Goal: Book appointment/travel/reservation: Book appointment/travel/reservation

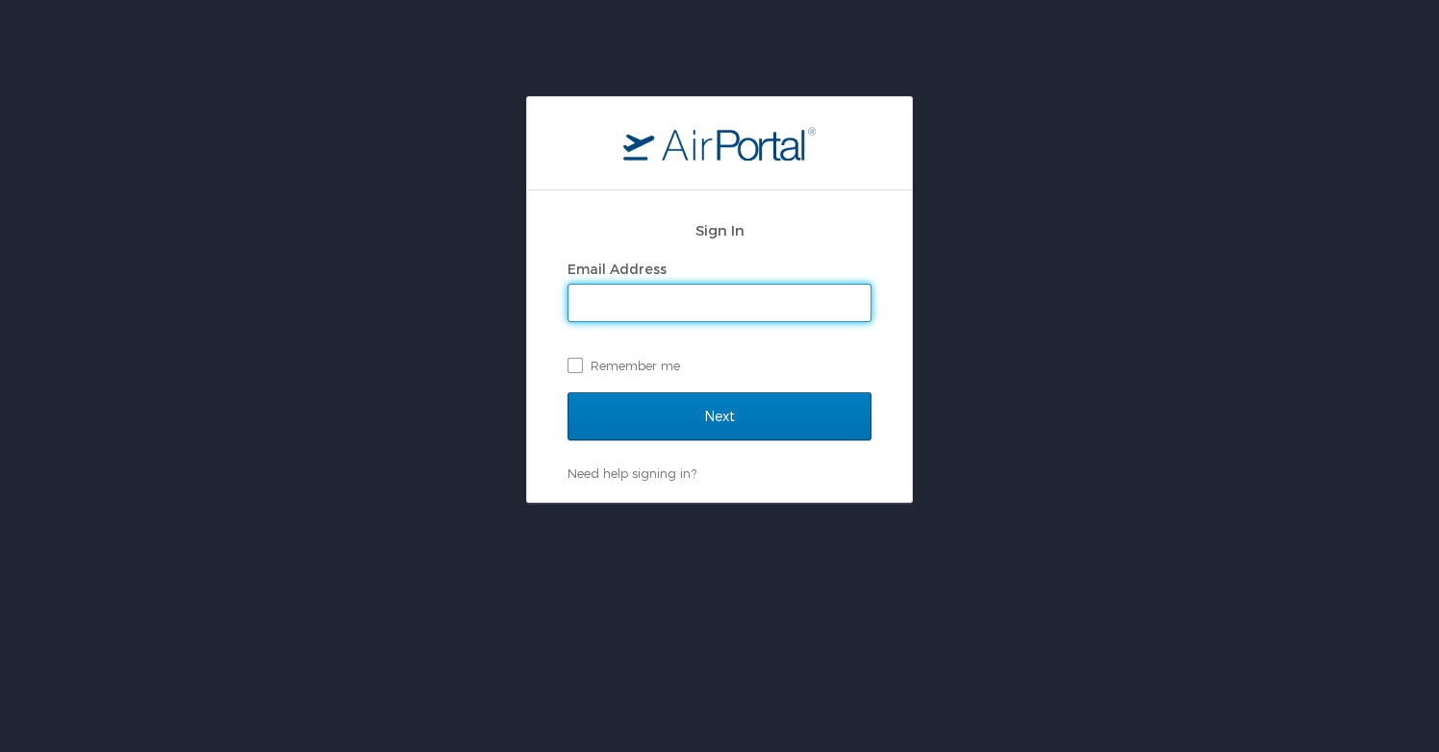
click at [769, 296] on input "Email Address" at bounding box center [720, 303] width 302 height 37
type input "[EMAIL_ADDRESS][DOMAIN_NAME]"
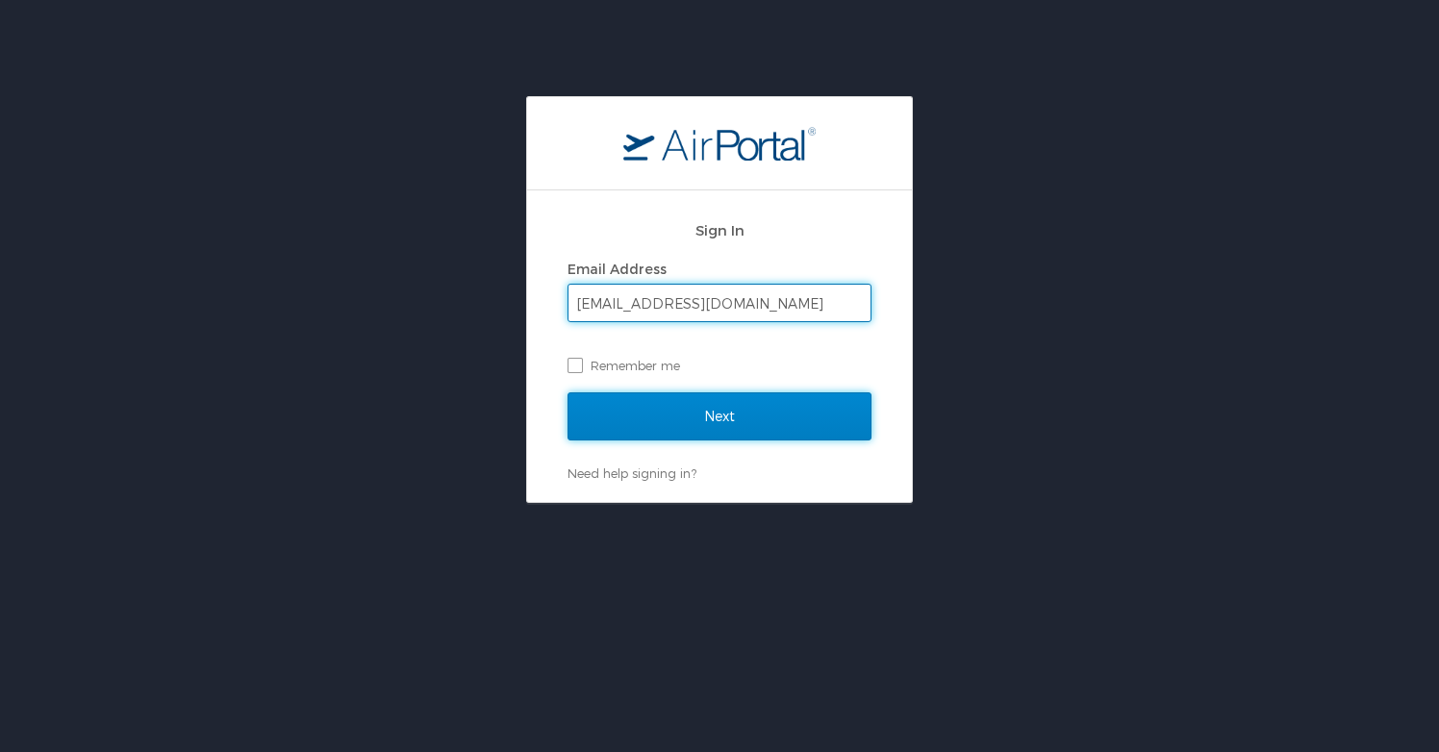
click at [743, 415] on input "Next" at bounding box center [720, 417] width 304 height 48
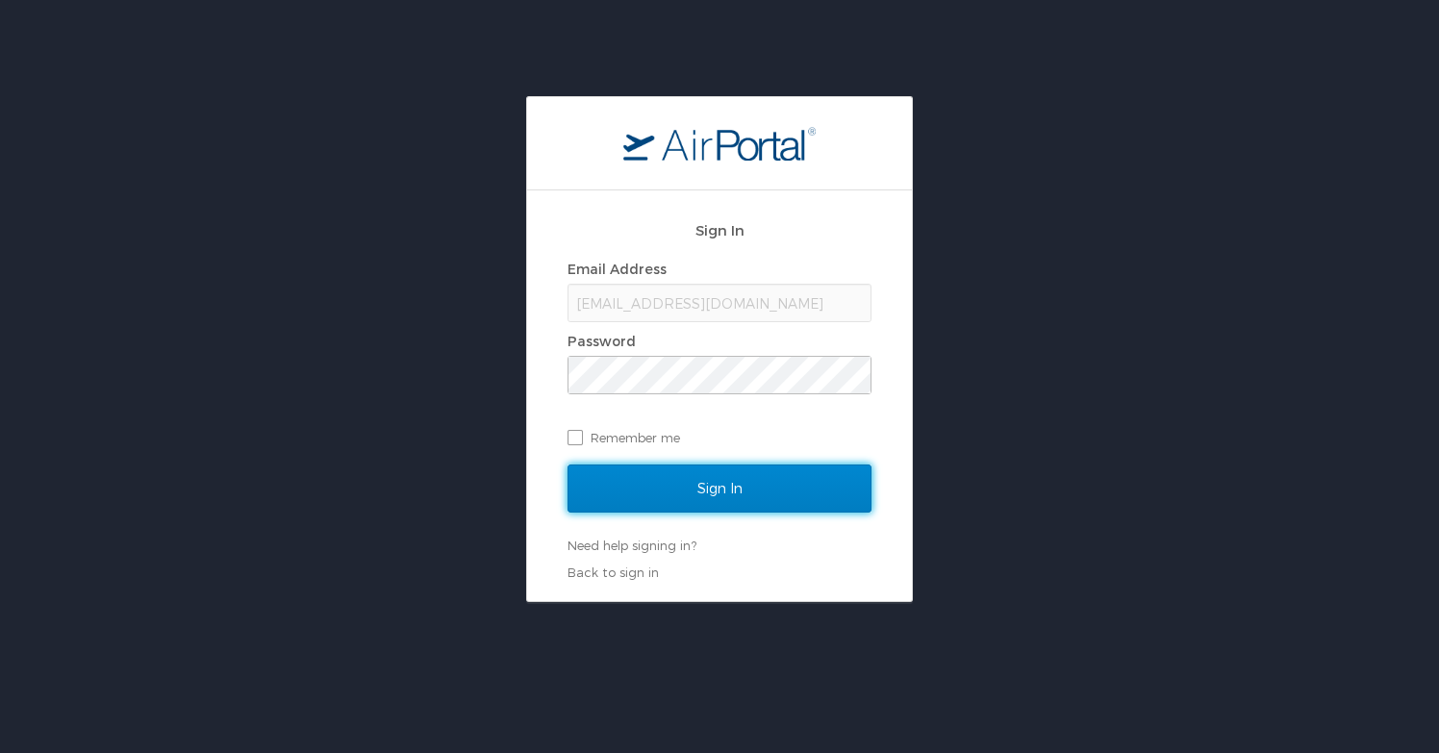
click at [692, 489] on input "Sign In" at bounding box center [720, 489] width 304 height 48
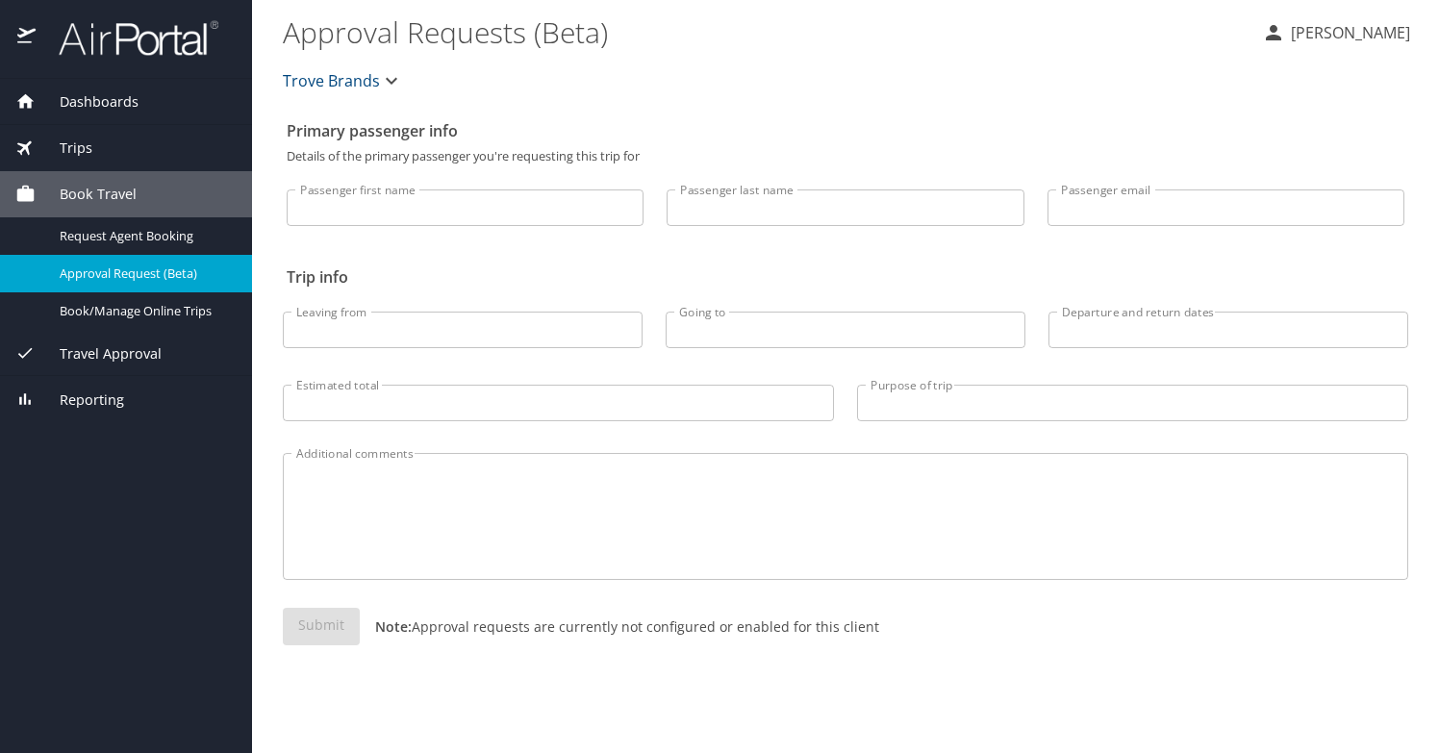
click at [497, 197] on input "Passenger first name" at bounding box center [465, 208] width 357 height 37
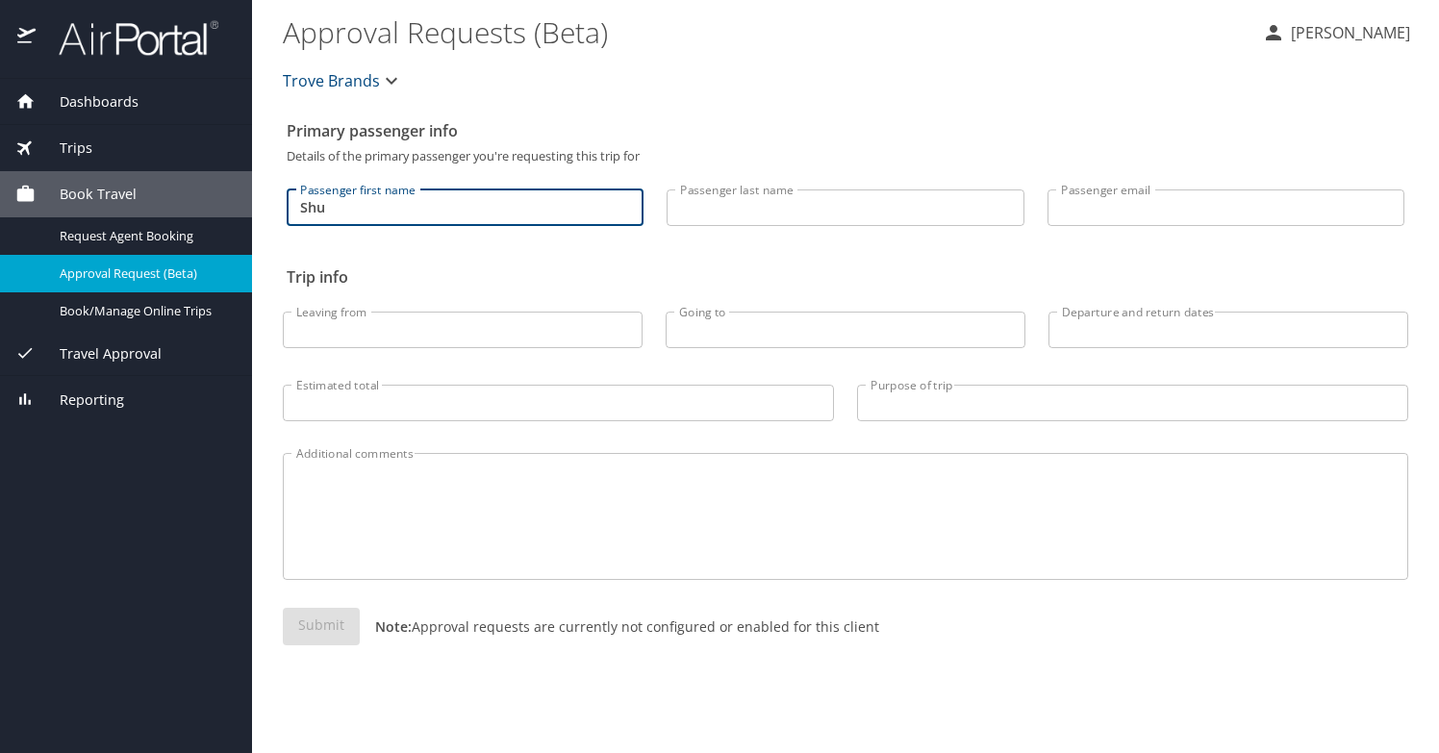
type input "Shu"
click at [908, 213] on input "Passenger last name" at bounding box center [845, 208] width 357 height 37
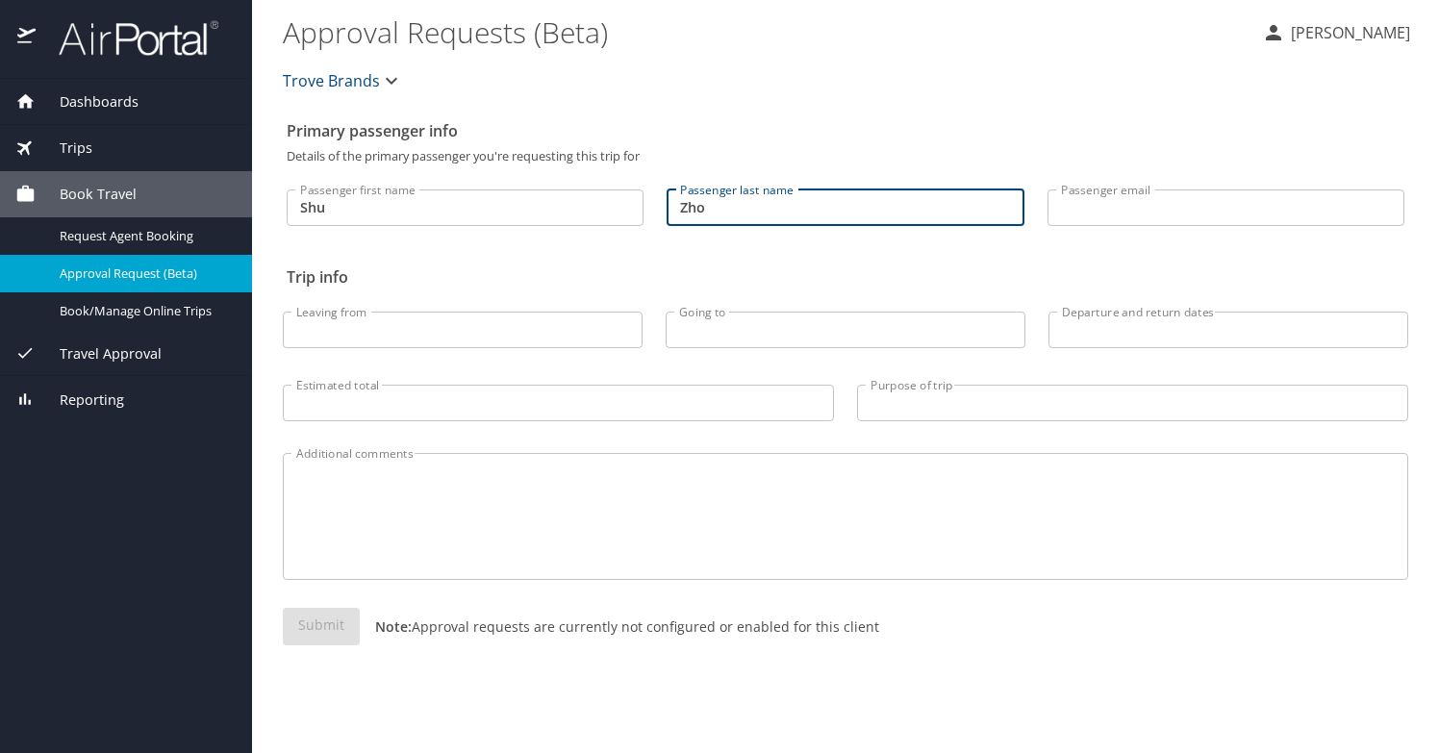
type input "Zhou"
drag, startPoint x: 867, startPoint y: 205, endPoint x: 575, endPoint y: 205, distance: 291.5
click at [575, 205] on div "Passenger first name Shu Passenger first name Passenger last name Zhou Passenge…" at bounding box center [845, 203] width 1141 height 80
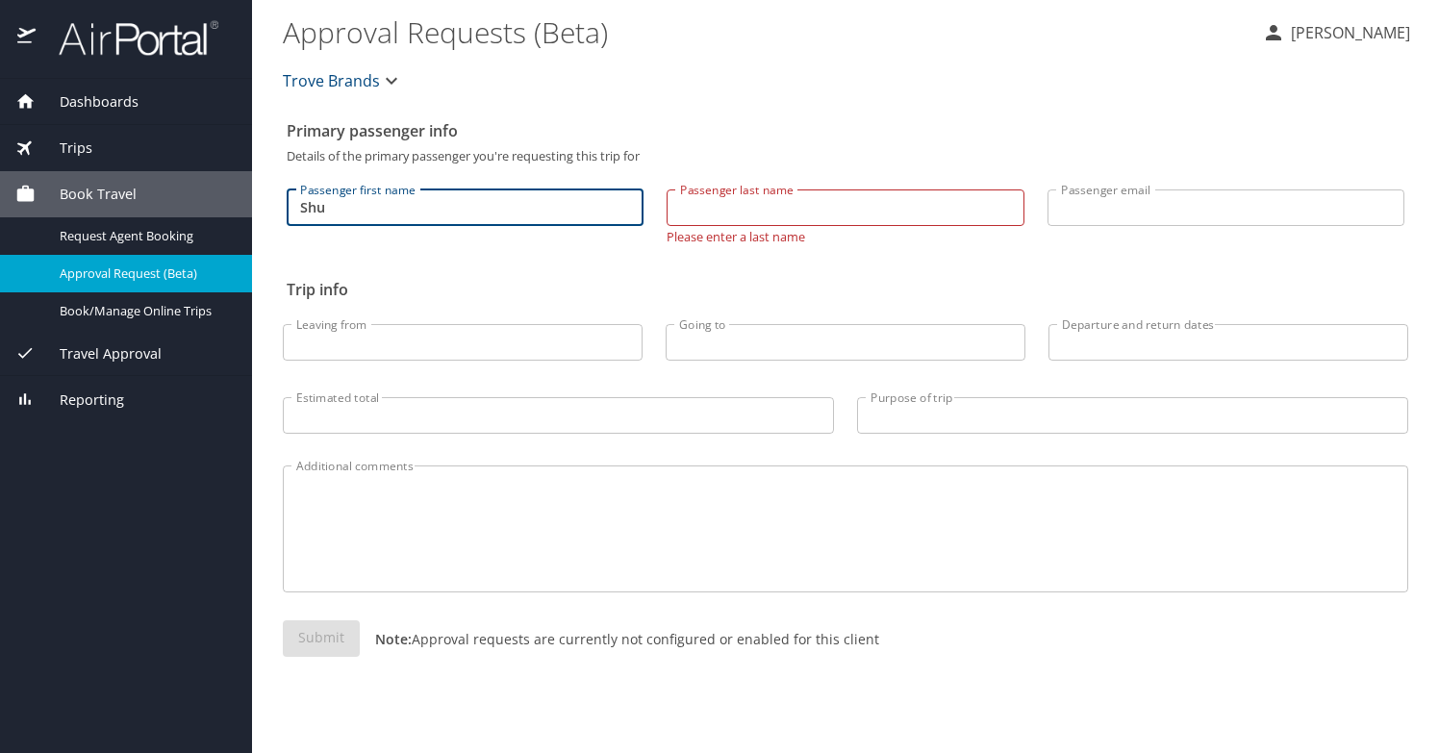
drag, startPoint x: 332, startPoint y: 215, endPoint x: 191, endPoint y: 201, distance: 141.1
click at [191, 201] on div "Dashboards My Travel Dashboard Trips Current / Future Trips Past Trips Trips Mi…" at bounding box center [719, 376] width 1439 height 753
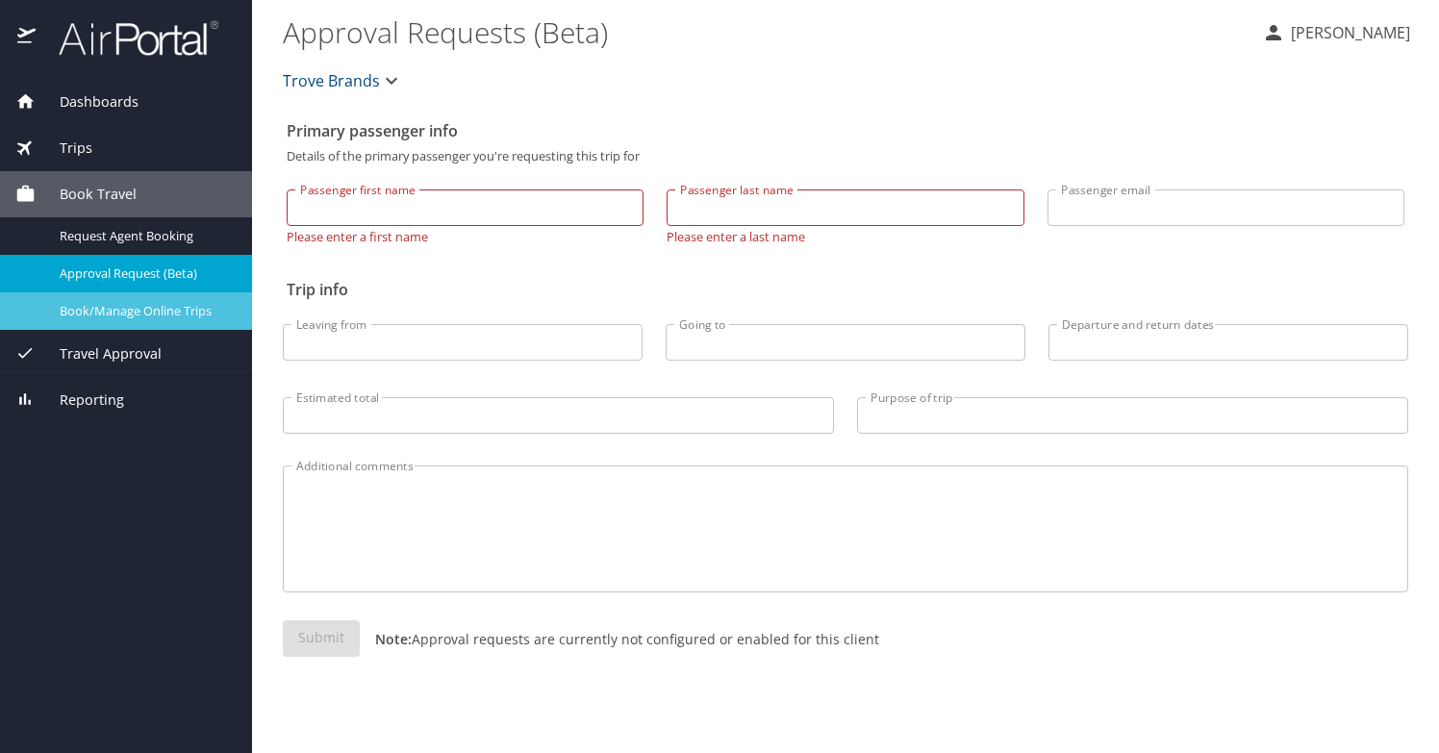
click at [161, 316] on span "Book/Manage Online Trips" at bounding box center [144, 311] width 169 height 18
click at [111, 191] on span "Book Travel" at bounding box center [86, 194] width 101 height 21
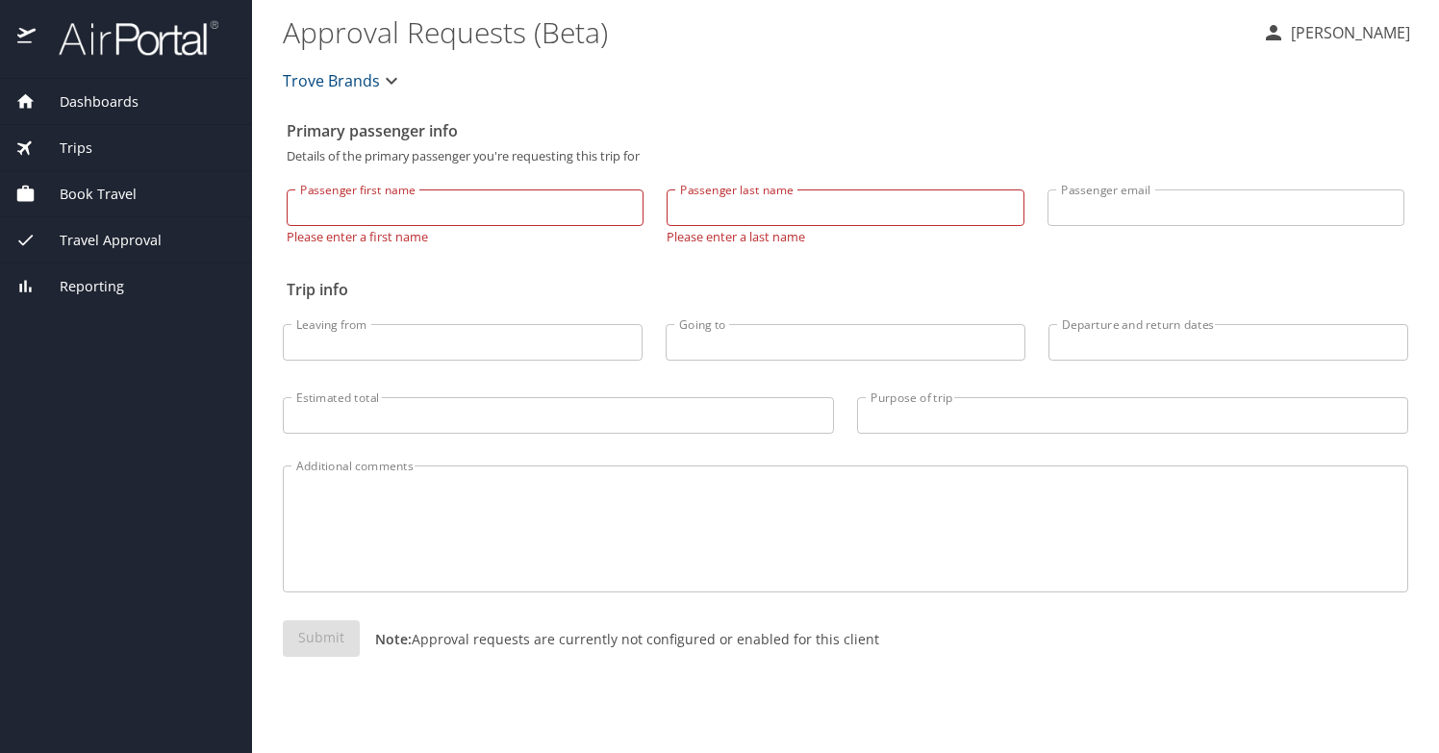
click at [113, 199] on span "Book Travel" at bounding box center [86, 194] width 101 height 21
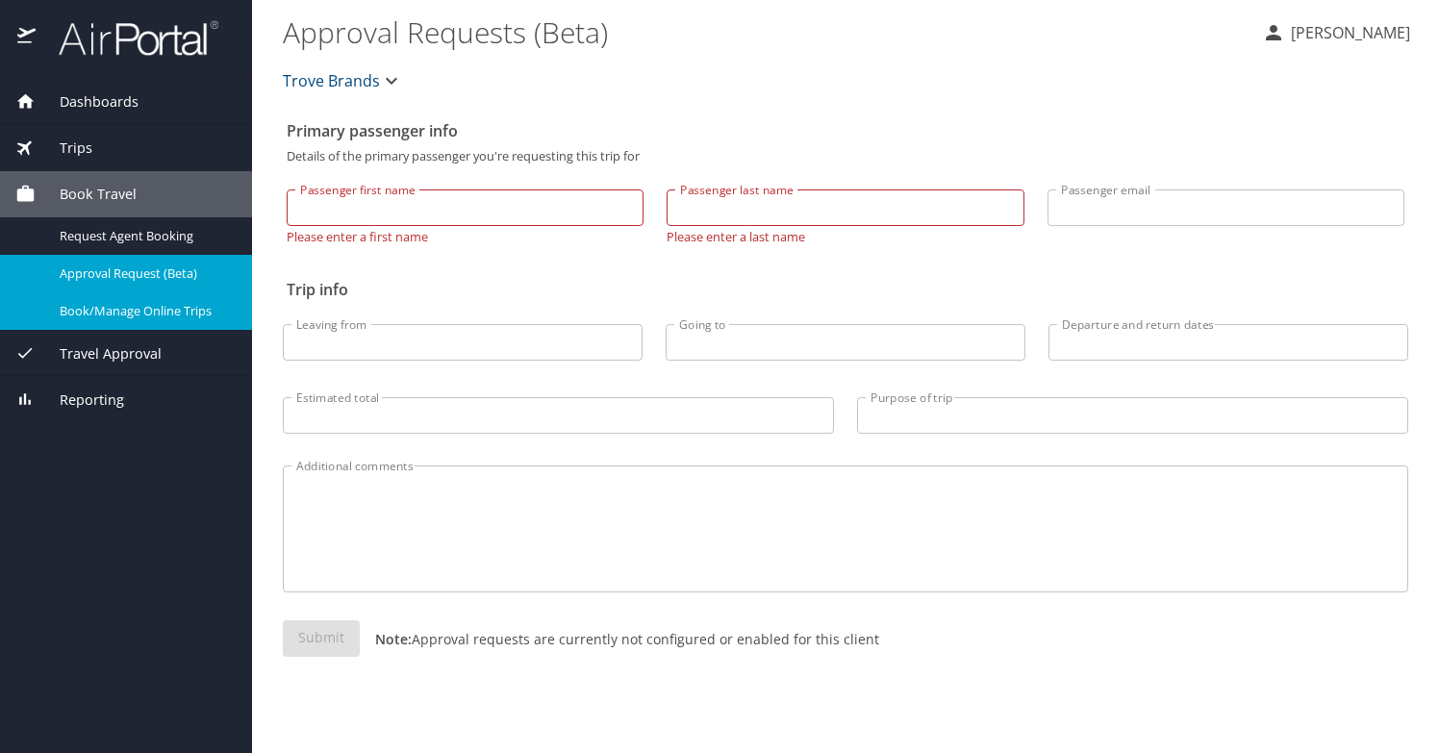
click at [89, 190] on span "Book Travel" at bounding box center [86, 194] width 101 height 21
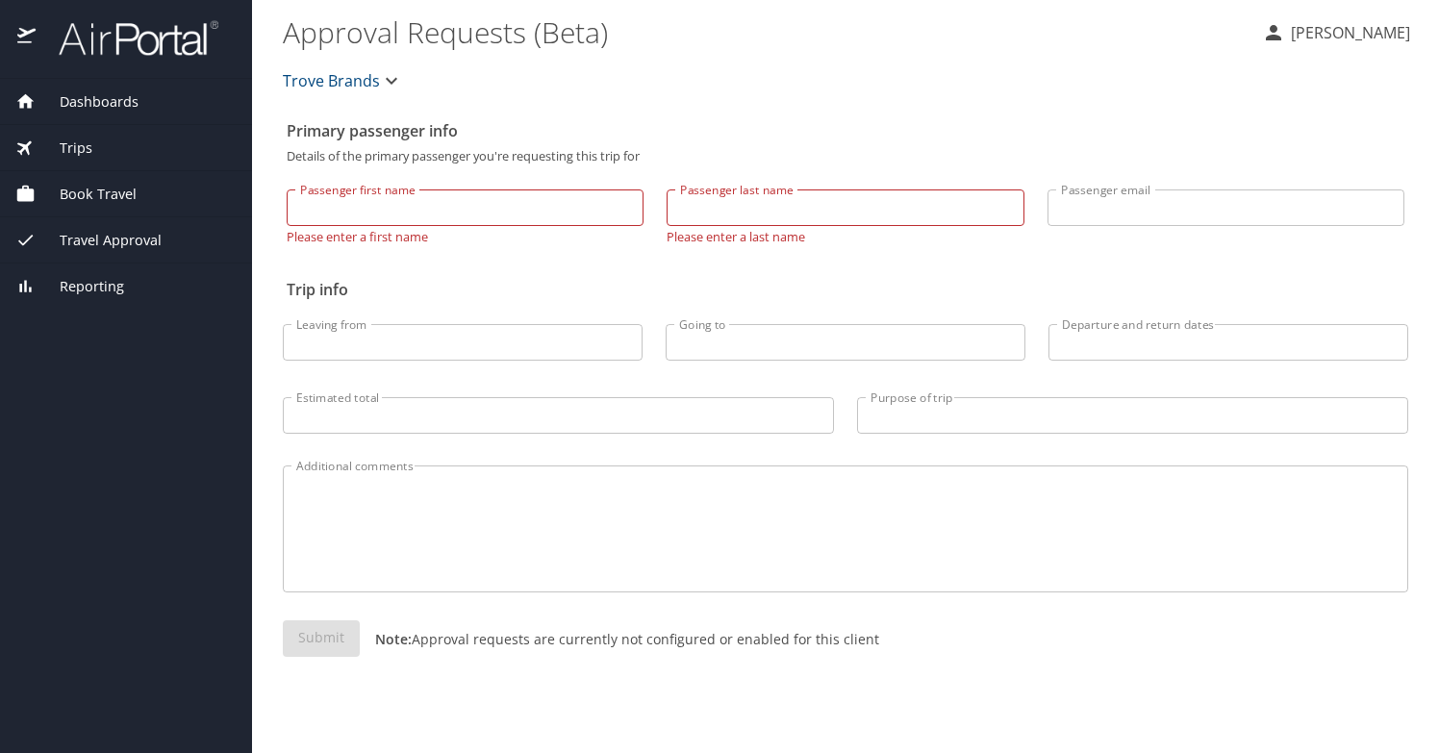
click at [107, 252] on div "Travel Approval" at bounding box center [126, 240] width 252 height 46
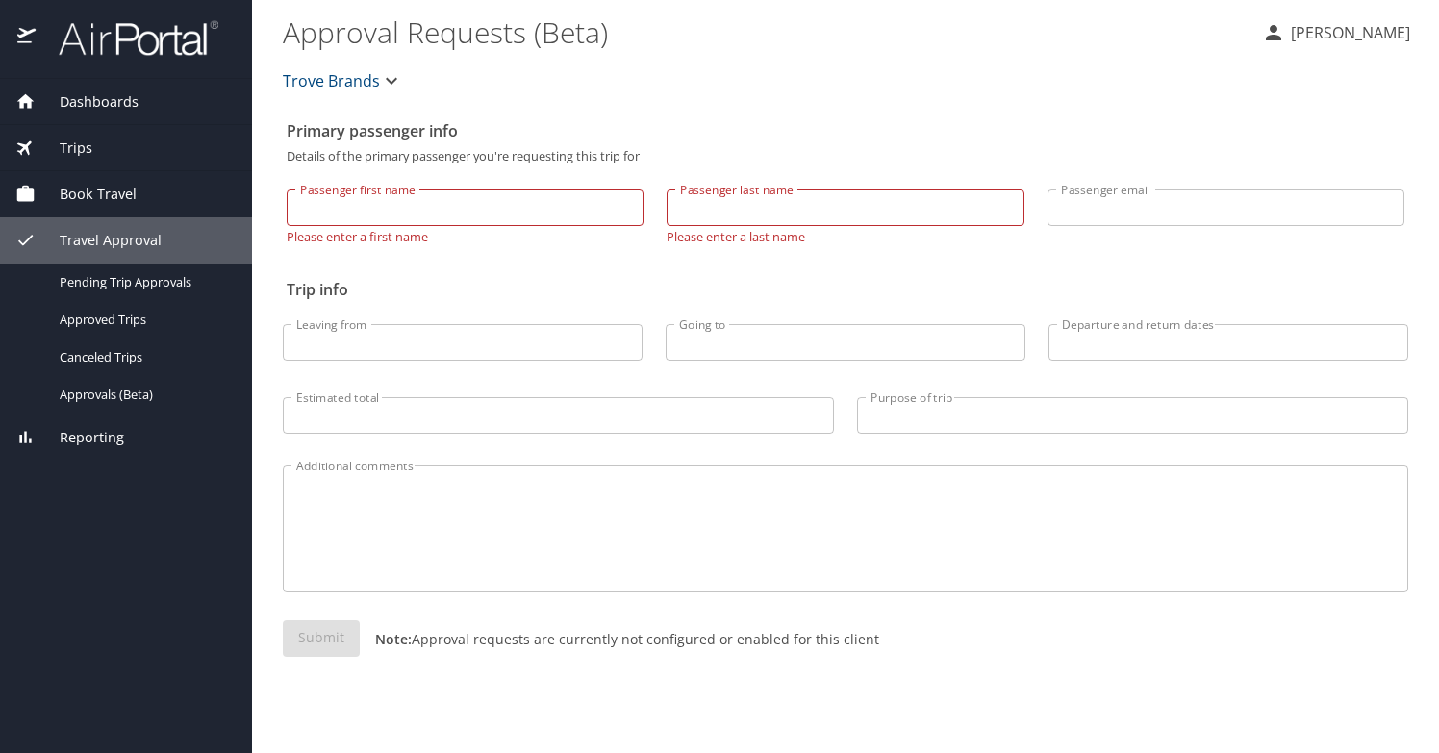
click at [99, 239] on span "Travel Approval" at bounding box center [99, 240] width 126 height 21
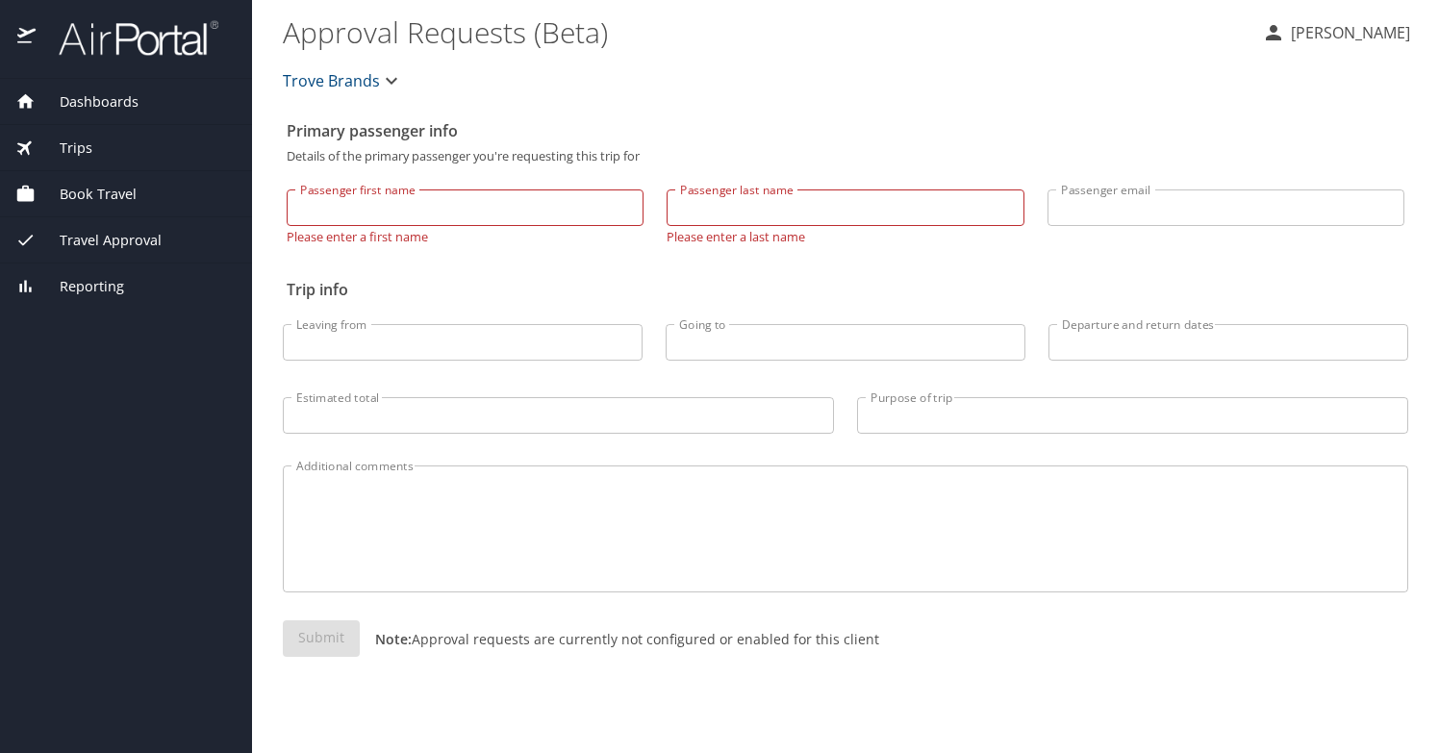
click at [95, 195] on span "Book Travel" at bounding box center [86, 194] width 101 height 21
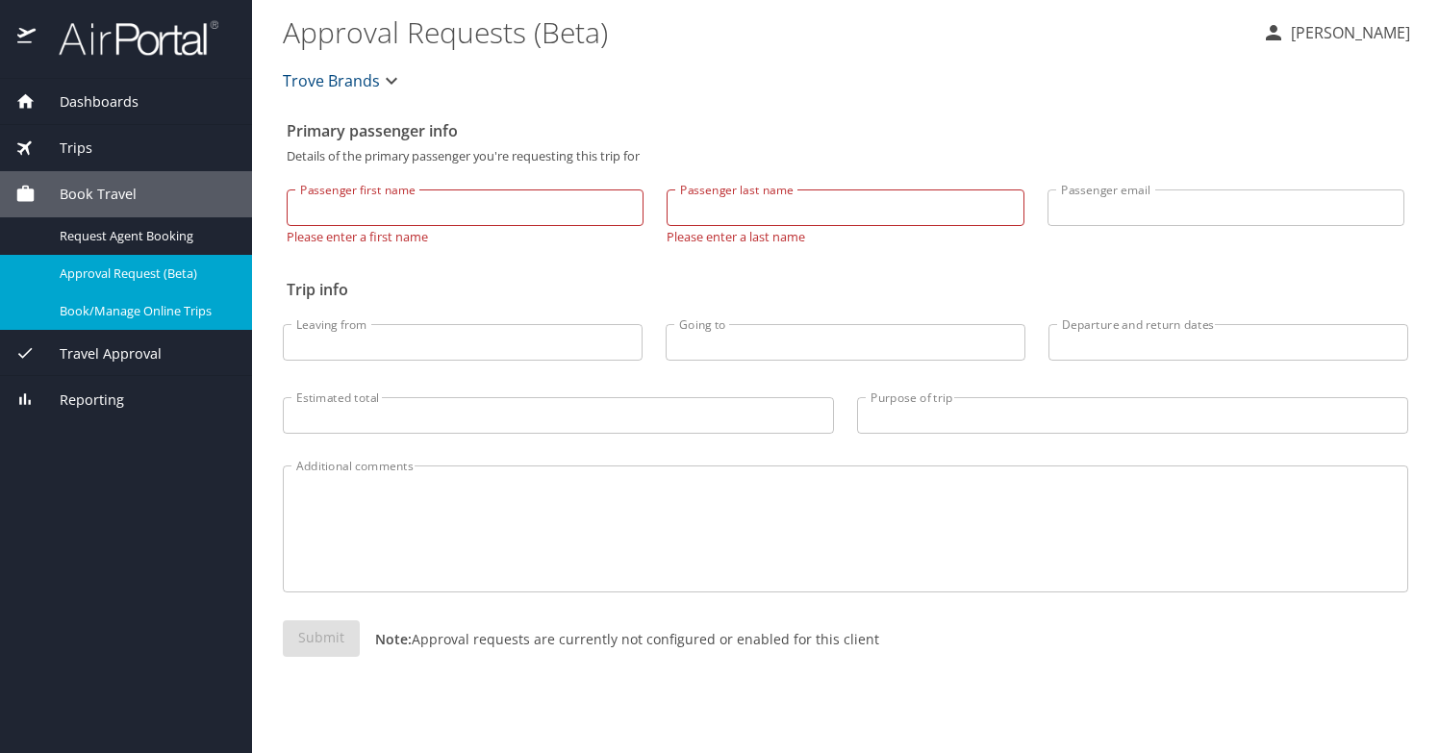
click at [80, 151] on span "Trips" at bounding box center [64, 148] width 57 height 21
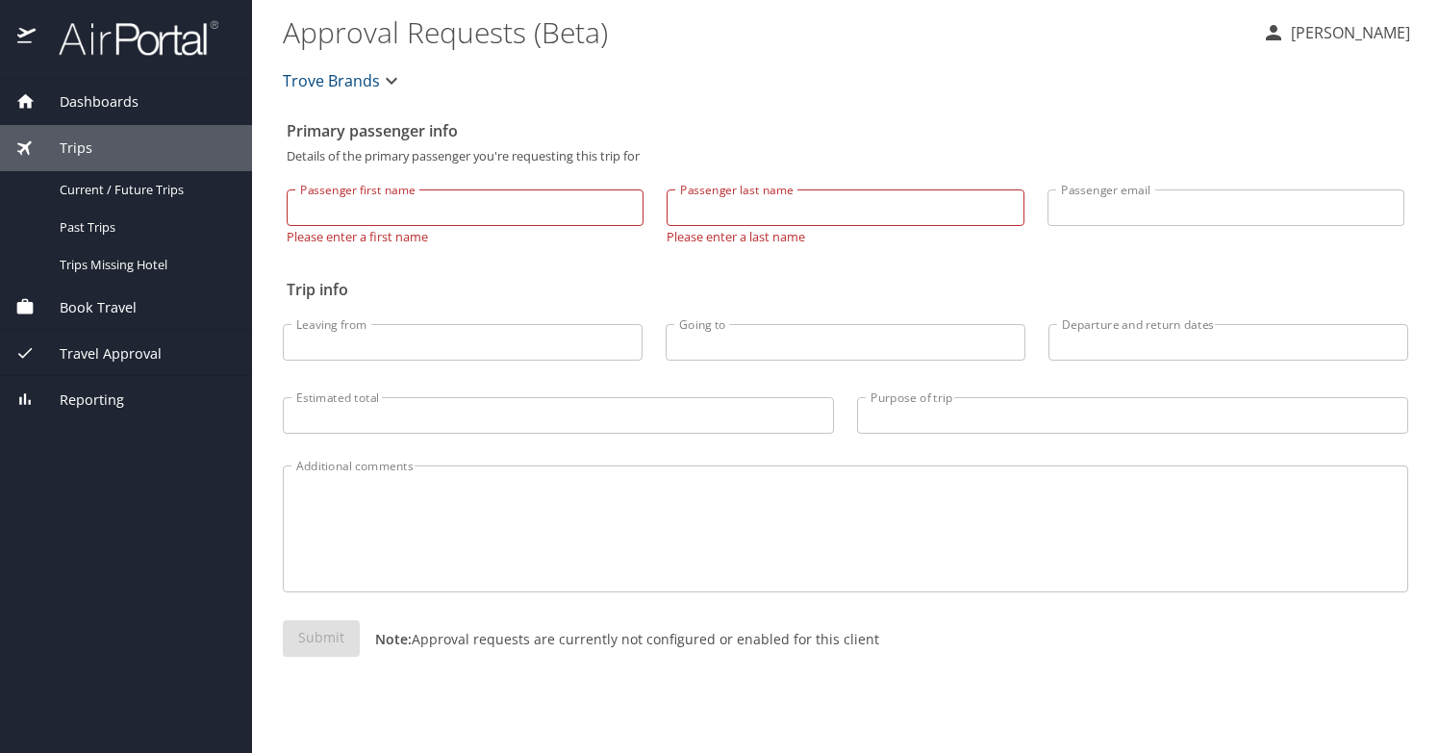
click at [77, 317] on div "Book Travel" at bounding box center [126, 307] width 252 height 46
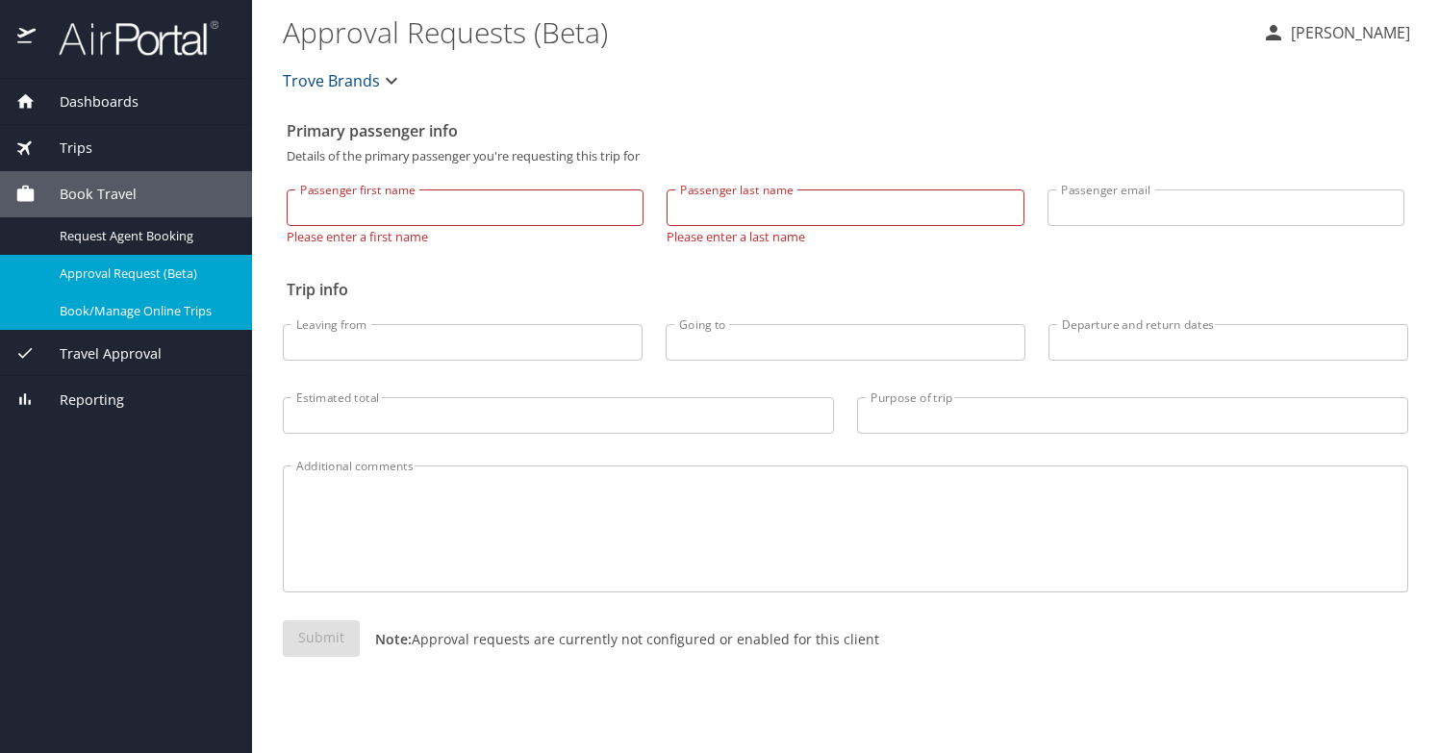
click at [94, 314] on span "Book/Manage Online Trips" at bounding box center [144, 311] width 169 height 18
